Goal: Task Accomplishment & Management: Use online tool/utility

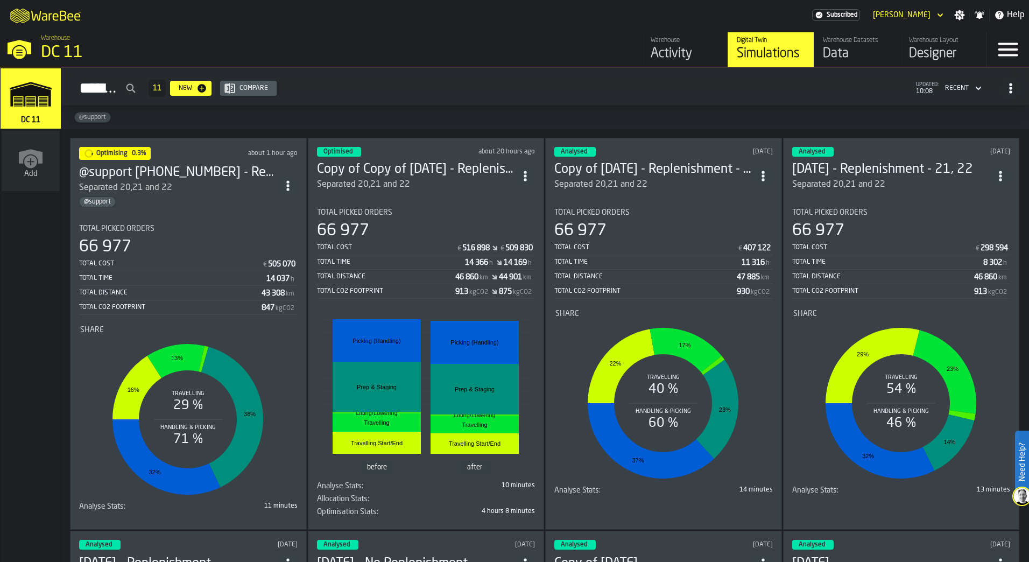
click at [424, 193] on div "Optimised about 20 hours ago Copy of Copy of [DATE] - Replenishment - 21, 22 Se…" at bounding box center [426, 334] width 237 height 392
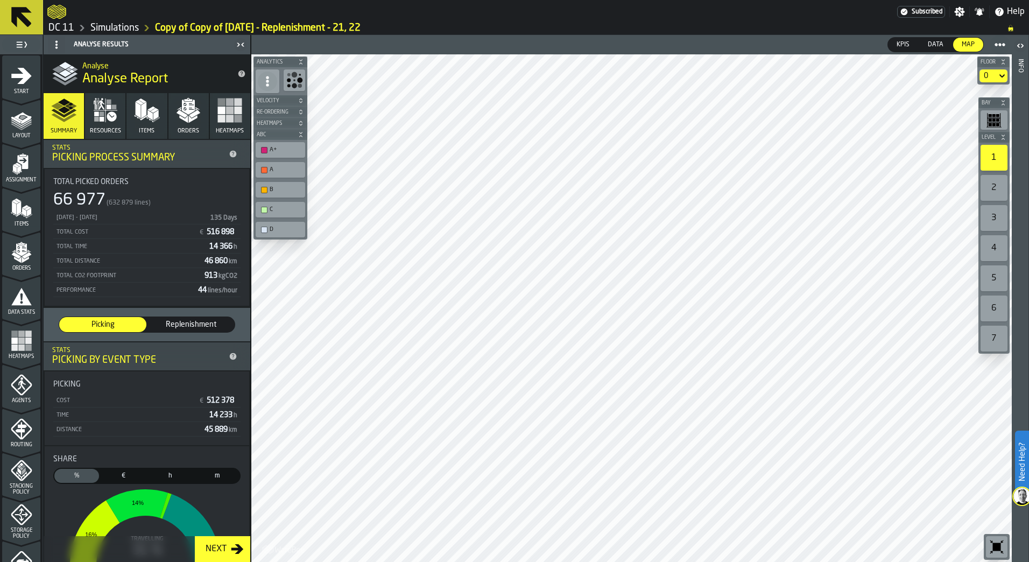
click at [997, 186] on div "2" at bounding box center [994, 188] width 27 height 26
click at [986, 212] on div "3" at bounding box center [994, 218] width 27 height 26
click at [1003, 154] on div "1" at bounding box center [994, 158] width 27 height 26
click at [242, 288] on main "1 Start 2 Layout 3 Assignment 4 Items 5 Orders 6 Data Stats 7 Heatmaps 8 Agents…" at bounding box center [514, 298] width 1029 height 527
click at [552, 300] on div at bounding box center [631, 308] width 760 height 508
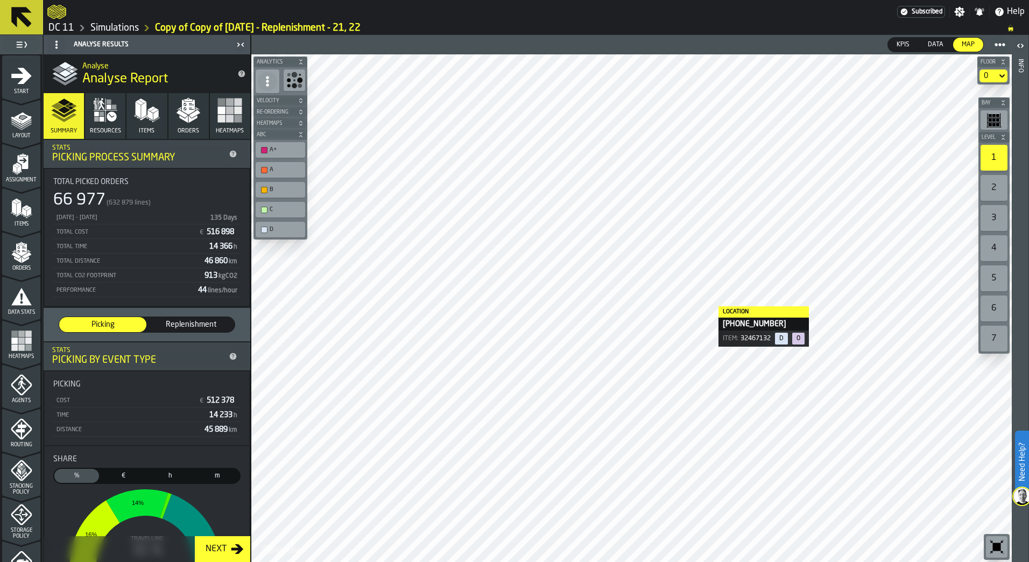
click at [664, 267] on div at bounding box center [631, 308] width 760 height 508
click at [796, 561] on html "Need Help? Subscribed Settings Notifications Help DC 11 Simulations Copy of Cop…" at bounding box center [514, 281] width 1029 height 562
click at [711, 394] on div at bounding box center [631, 308] width 760 height 508
click at [810, 352] on div at bounding box center [631, 308] width 760 height 508
